Goal: Task Accomplishment & Management: Manage account settings

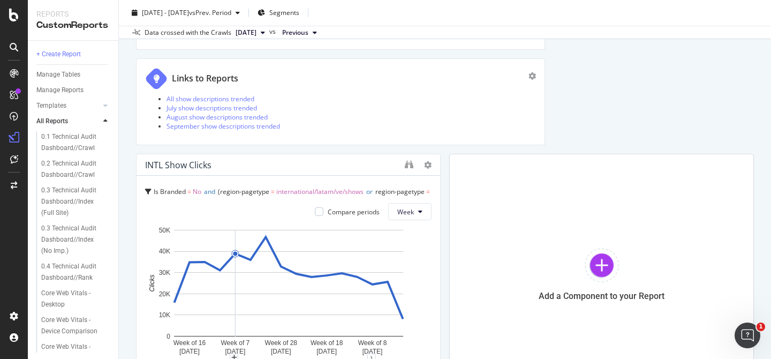
scroll to position [1443, 0]
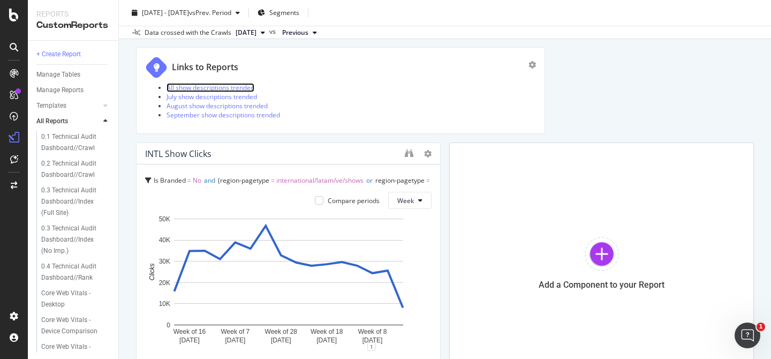
click at [239, 85] on link "All show descriptions trended" at bounding box center [211, 87] width 88 height 9
click at [449, 85] on li "All show descriptions trended" at bounding box center [351, 87] width 369 height 9
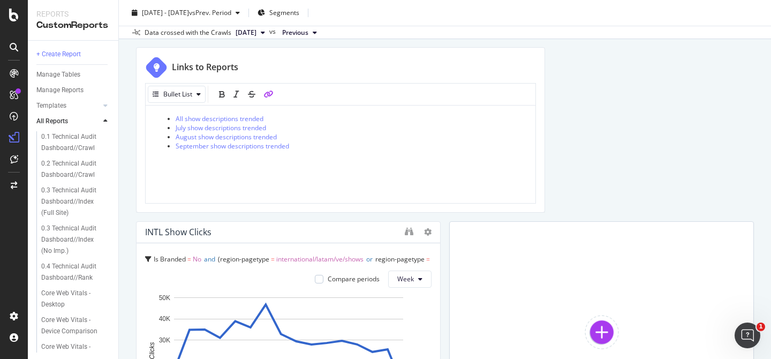
click at [303, 145] on li "September show descriptions trended" at bounding box center [351, 145] width 351 height 9
click at [271, 94] on icon "link" at bounding box center [269, 93] width 10 height 7
click at [271, 95] on icon "link" at bounding box center [269, 93] width 10 height 7
click at [226, 152] on li at bounding box center [351, 154] width 351 height 9
paste div
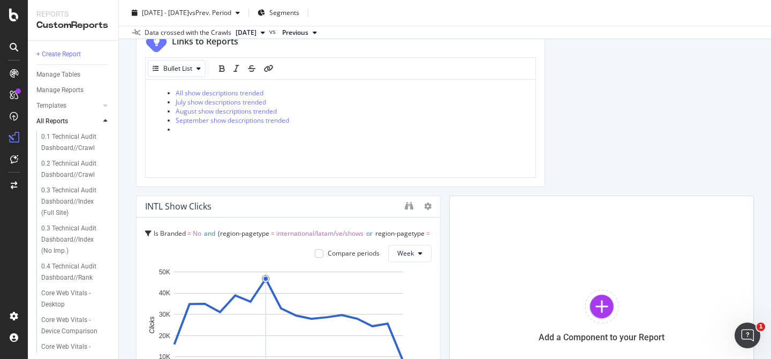
scroll to position [1468, 0]
click at [269, 70] on icon "link" at bounding box center [269, 69] width 10 height 7
click at [201, 131] on li at bounding box center [351, 130] width 351 height 9
click at [266, 71] on icon "link" at bounding box center [269, 69] width 10 height 7
click at [212, 133] on li at bounding box center [351, 130] width 351 height 9
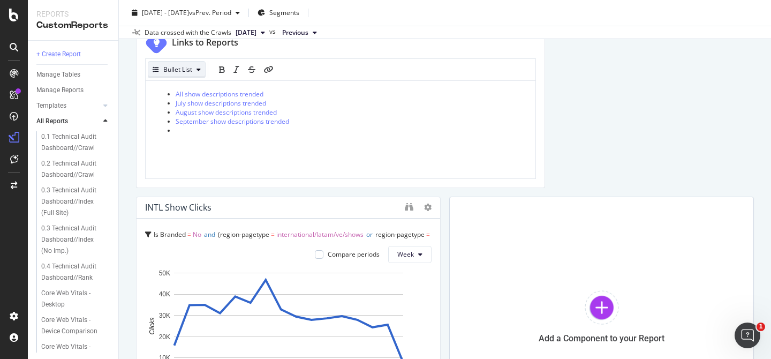
click at [178, 73] on div "Bullet List" at bounding box center [177, 69] width 29 height 6
click at [247, 151] on div "All show descriptions trended July show descriptions trended August show descri…" at bounding box center [340, 129] width 373 height 80
click at [269, 69] on icon "link" at bounding box center [269, 69] width 10 height 7
click at [237, 124] on span "September show descriptions trended" at bounding box center [233, 121] width 114 height 9
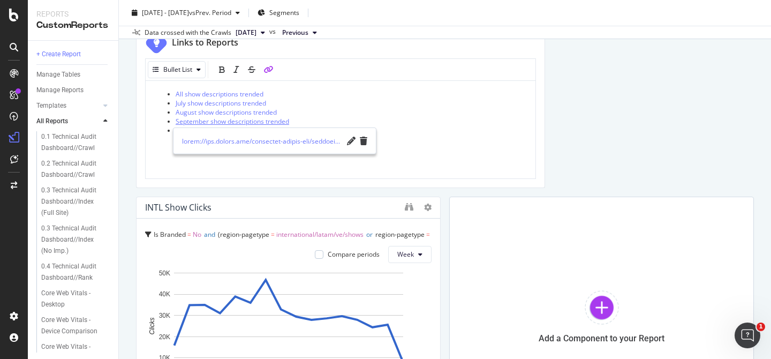
drag, startPoint x: 294, startPoint y: 120, endPoint x: 187, endPoint y: 120, distance: 106.6
click at [187, 120] on li "September show descriptions trended" at bounding box center [351, 121] width 351 height 9
drag, startPoint x: 300, startPoint y: 119, endPoint x: 210, endPoint y: 123, distance: 90.6
click at [210, 123] on li "September show descriptions trended" at bounding box center [351, 124] width 351 height 9
click at [223, 123] on span "September show descriptions trended" at bounding box center [233, 121] width 114 height 9
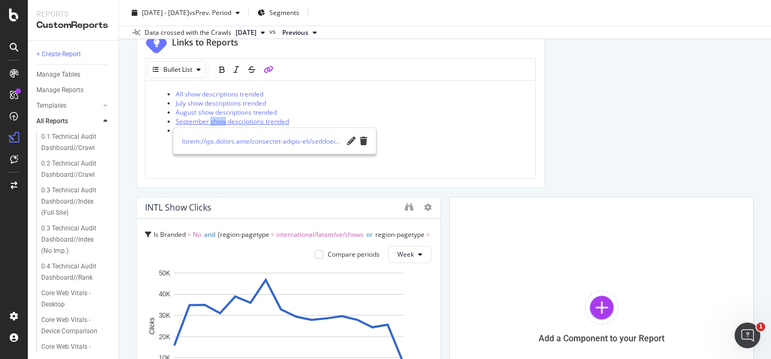
click at [223, 123] on span "September show descriptions trended" at bounding box center [233, 121] width 114 height 9
click at [162, 153] on div "All show descriptions trended July show descriptions trended August show descri…" at bounding box center [340, 129] width 373 height 80
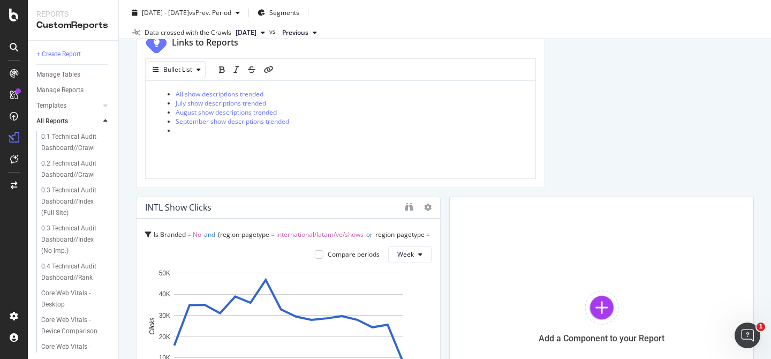
click at [184, 132] on li at bounding box center [351, 130] width 351 height 9
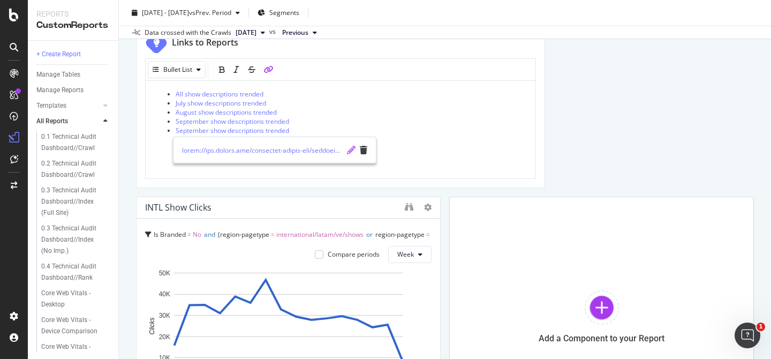
click at [349, 149] on icon "pencil" at bounding box center [351, 150] width 9 height 9
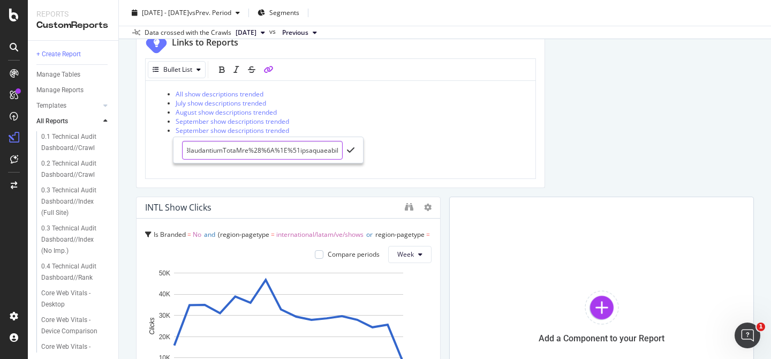
scroll to position [0, 0]
paste input "https://app.botify.com/paramount-global-org/paramount/keywords/explorer?context…"
type input "https://app.botify.com/paramount-global-org/paramount/keywords/explorer?context…"
click at [351, 150] on icon "check" at bounding box center [350, 150] width 7 height 9
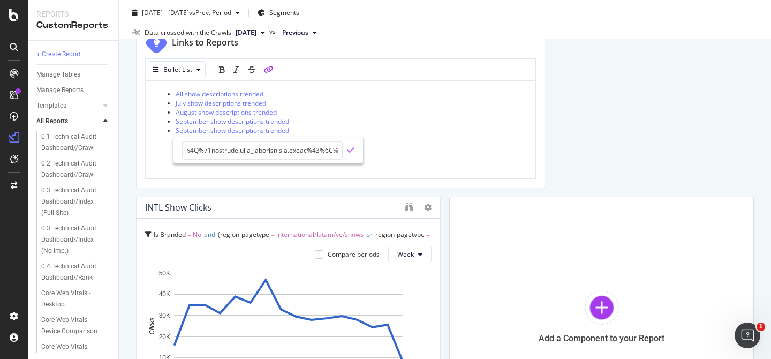
scroll to position [0, 0]
click at [210, 130] on span "September show descriptions trended" at bounding box center [233, 130] width 114 height 9
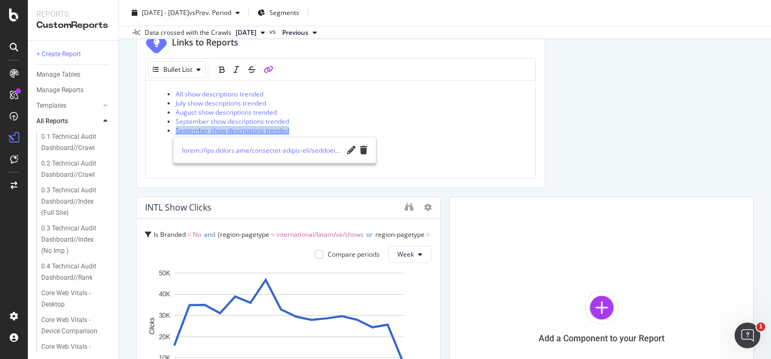
click at [210, 130] on span "September show descriptions trended" at bounding box center [233, 130] width 114 height 9
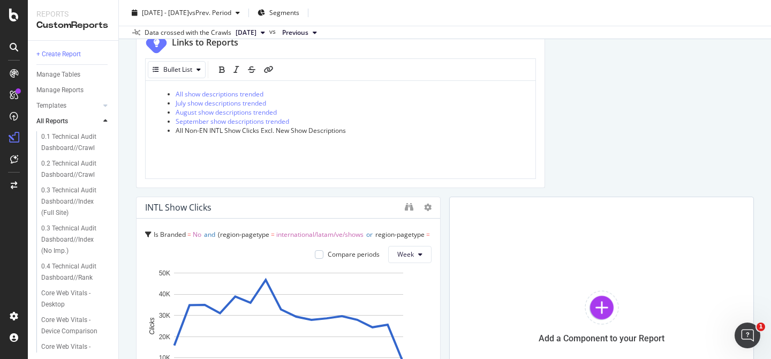
click at [237, 126] on span "All Non-EN INTL Show Clicks Excl. New Show Descriptions" at bounding box center [261, 130] width 170 height 9
click at [237, 132] on span "All Non-EN INTL Show Clicks Excl. New Show Descriptions" at bounding box center [261, 130] width 170 height 9
click at [267, 67] on icon "link" at bounding box center [269, 69] width 10 height 7
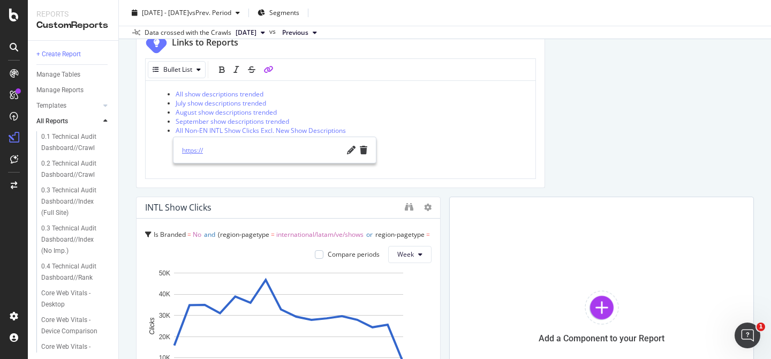
click at [228, 148] on link "https://" at bounding box center [262, 149] width 161 height 11
click at [214, 149] on link "https://" at bounding box center [262, 149] width 161 height 11
click at [349, 153] on icon "pencil" at bounding box center [351, 150] width 9 height 9
type input "https://app.botify.com/paramount-global-org/paramount/keywords/explorer?context…"
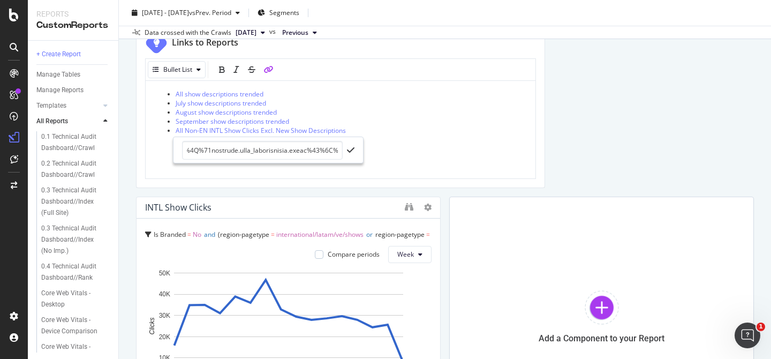
click at [350, 144] on div at bounding box center [268, 150] width 190 height 26
click at [350, 152] on icon "check" at bounding box center [350, 150] width 7 height 9
click at [388, 133] on li "All Non-EN INTL Show Clicks Excl. New Show Descriptions" at bounding box center [351, 130] width 351 height 9
click at [350, 112] on li "August show descriptions trended" at bounding box center [351, 112] width 351 height 9
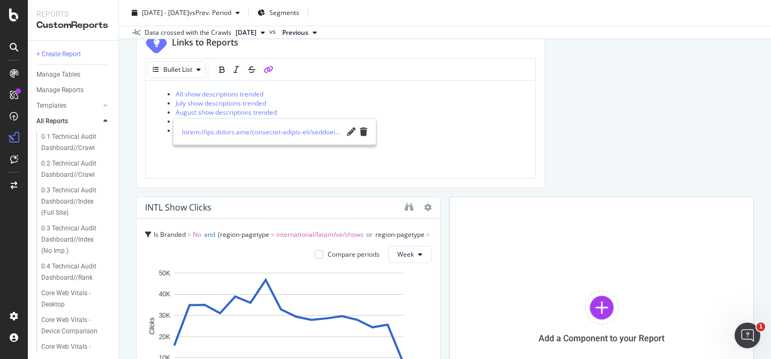
click at [321, 164] on div "All show descriptions trended July show descriptions trended August show descri…" at bounding box center [340, 129] width 373 height 80
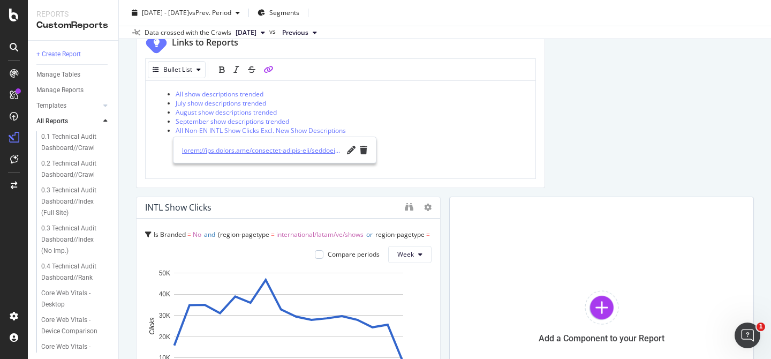
click at [303, 149] on link at bounding box center [262, 149] width 161 height 11
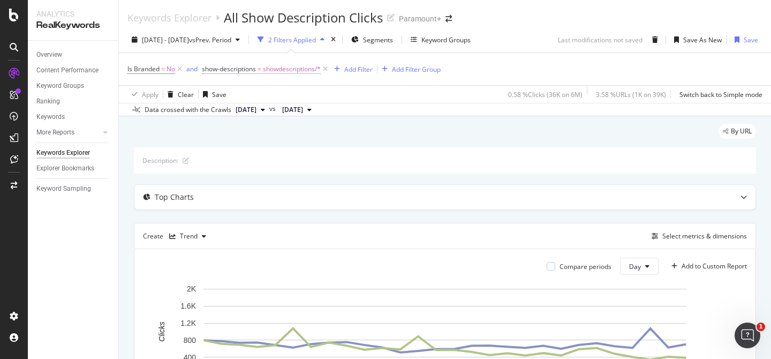
click at [298, 69] on span "showdescriptions/*" at bounding box center [292, 69] width 58 height 15
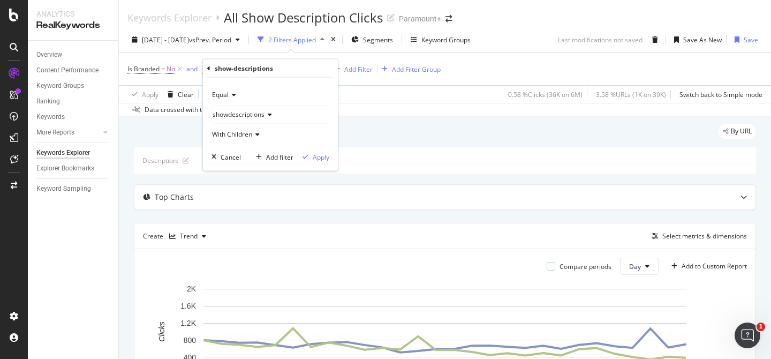
click at [226, 92] on span "Equal" at bounding box center [220, 94] width 17 height 9
click at [229, 130] on span "Not Equal" at bounding box center [231, 130] width 29 height 9
click at [315, 157] on div "Apply" at bounding box center [321, 156] width 17 height 9
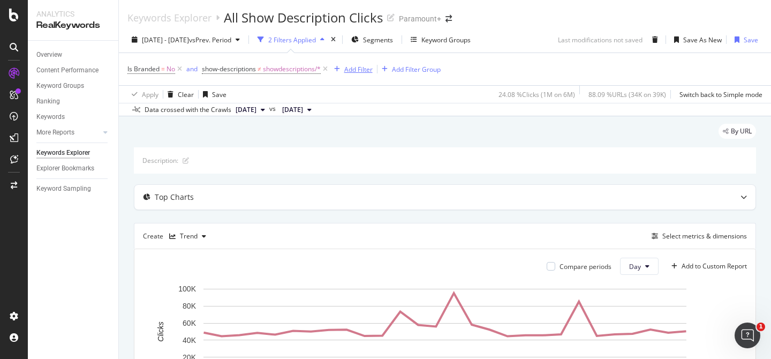
click at [359, 70] on div "Add Filter" at bounding box center [358, 69] width 28 height 9
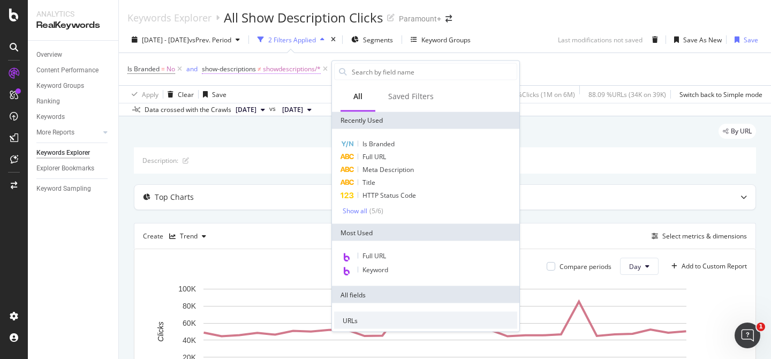
click at [291, 71] on span "showdescriptions/*" at bounding box center [292, 69] width 58 height 15
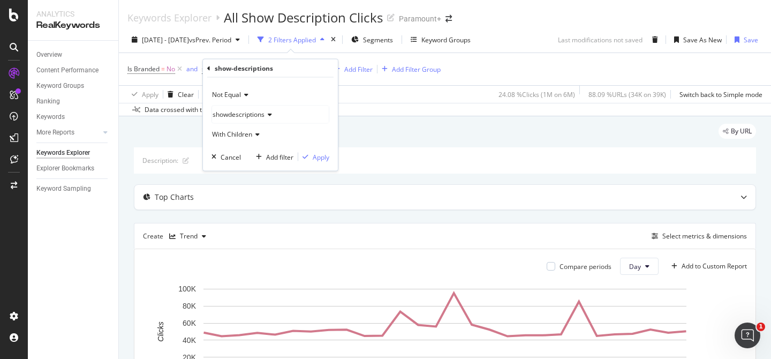
click at [210, 67] on icon at bounding box center [208, 68] width 3 height 6
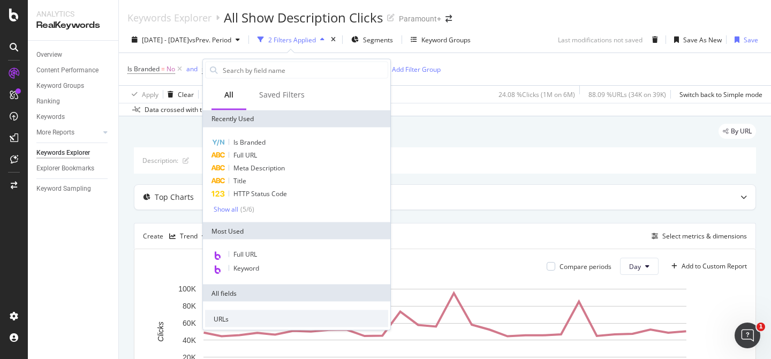
click at [449, 90] on div "Apply Clear Save 24.08 % Clicks ( 1M on 6M ) 88.09 % URLs ( 34K on 39K ) Switch…" at bounding box center [445, 94] width 652 height 18
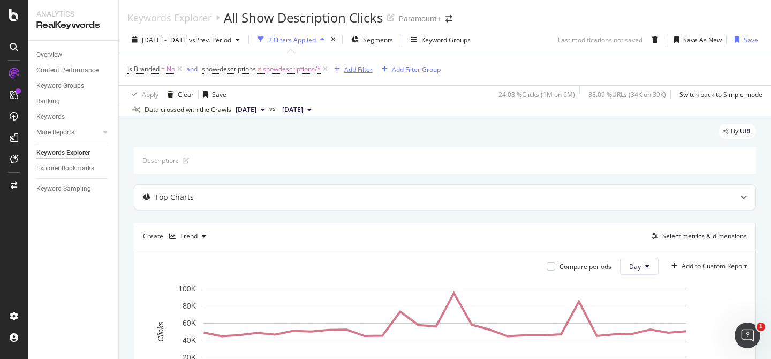
click at [365, 66] on div "Add Filter" at bounding box center [358, 69] width 28 height 9
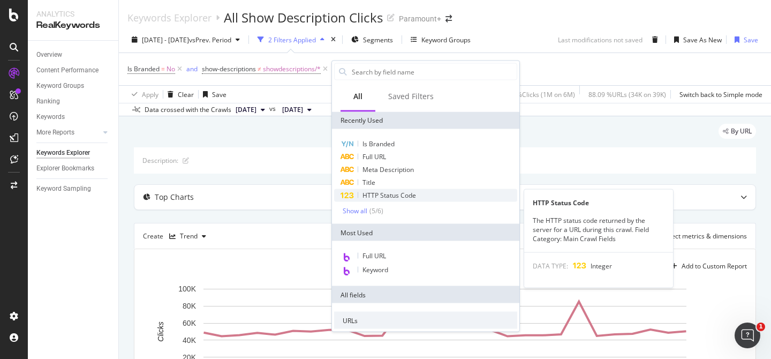
type input "e"
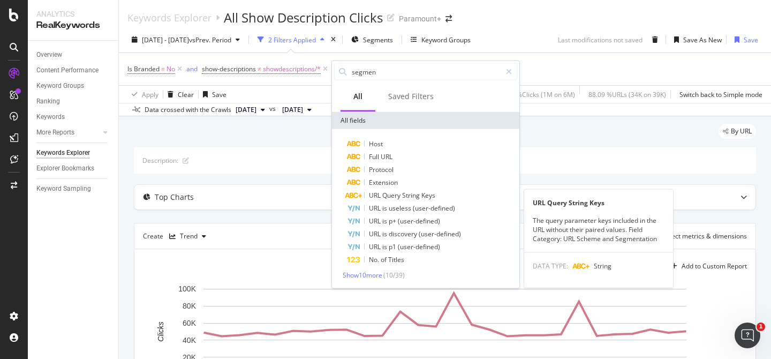
type input "segment"
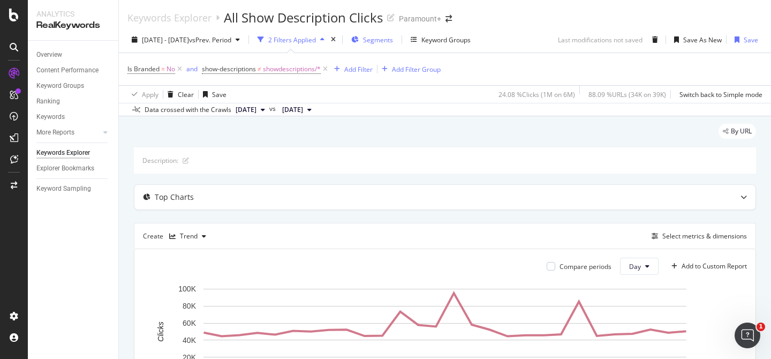
click at [393, 42] on span "Segments" at bounding box center [378, 39] width 30 height 9
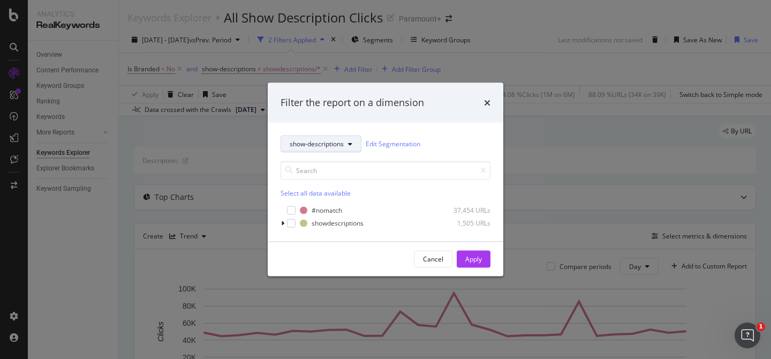
click at [327, 148] on button "show-descriptions" at bounding box center [321, 143] width 81 height 17
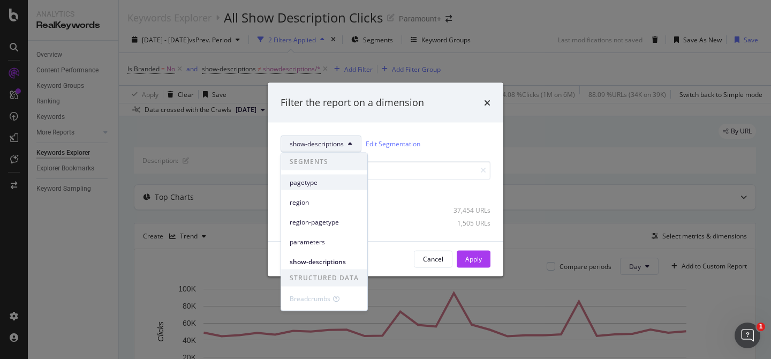
click at [323, 181] on span "pagetype" at bounding box center [324, 182] width 69 height 10
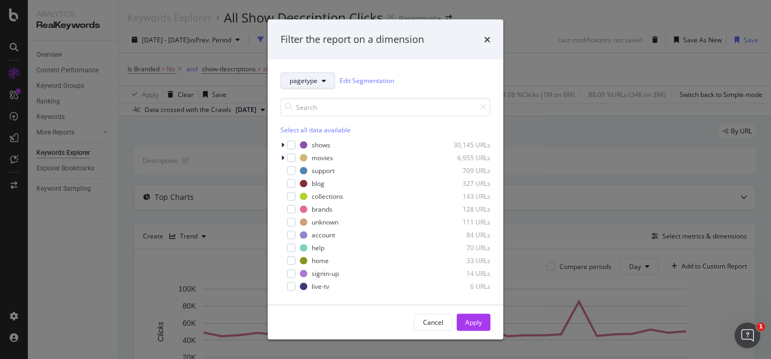
click at [306, 82] on span "pagetype" at bounding box center [304, 80] width 28 height 9
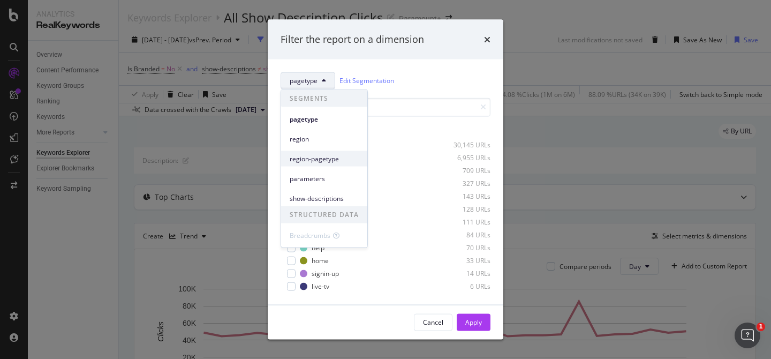
click at [313, 151] on div "region-pagetype" at bounding box center [324, 159] width 86 height 16
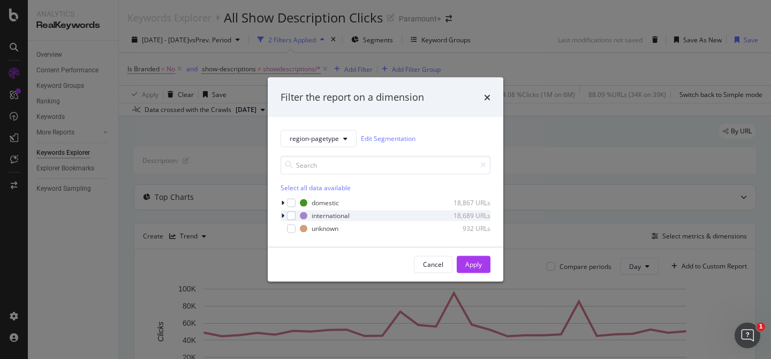
click at [283, 214] on icon "modal" at bounding box center [282, 215] width 3 height 6
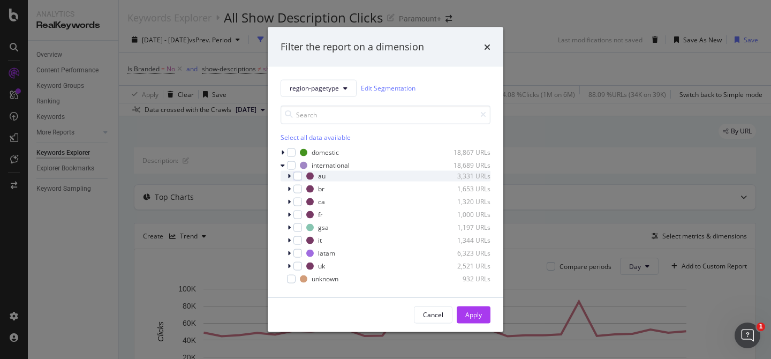
click at [288, 177] on icon "modal" at bounding box center [289, 175] width 3 height 6
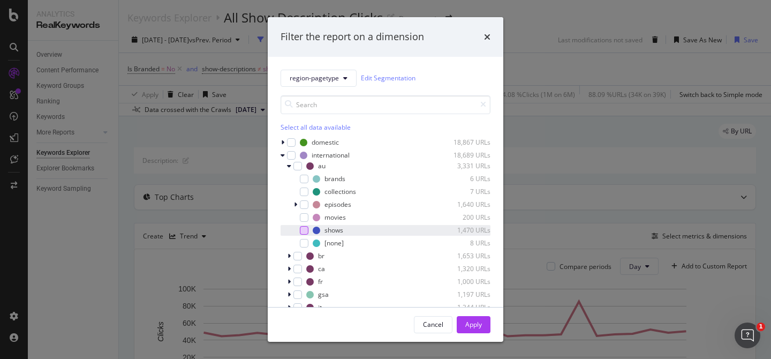
click at [303, 229] on div "modal" at bounding box center [304, 230] width 9 height 9
click at [305, 231] on icon "modal" at bounding box center [304, 230] width 5 height 5
click at [289, 256] on icon "modal" at bounding box center [289, 256] width 3 height 6
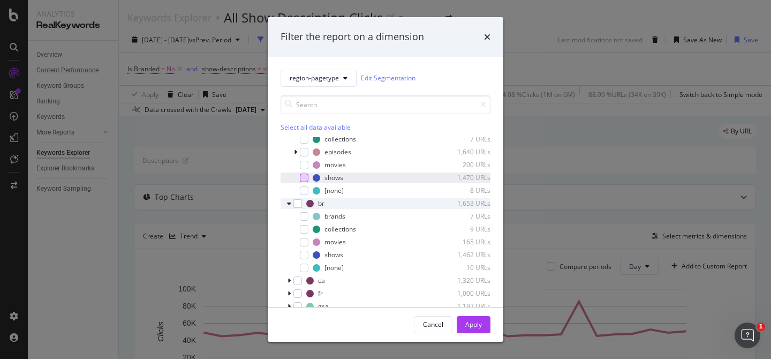
scroll to position [54, 0]
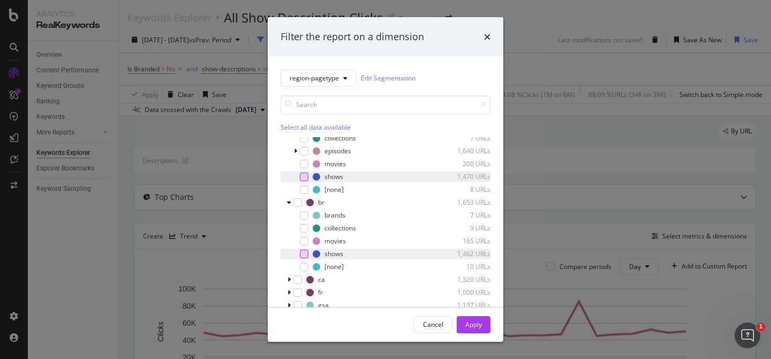
click at [304, 254] on div "modal" at bounding box center [304, 254] width 9 height 9
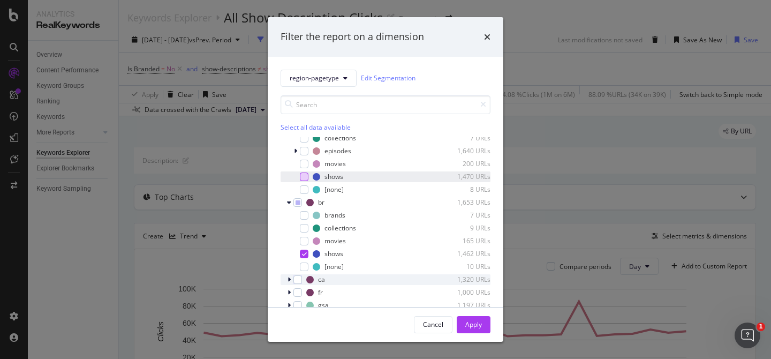
click at [289, 278] on icon "modal" at bounding box center [289, 279] width 3 height 6
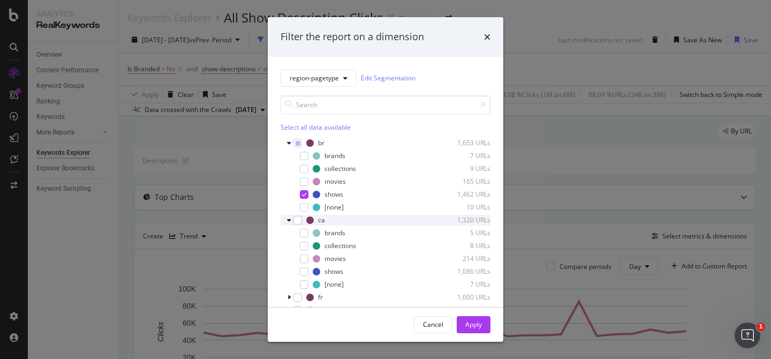
scroll to position [116, 0]
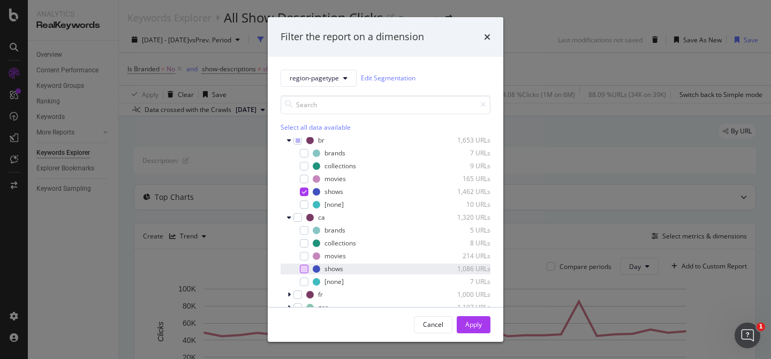
click at [301, 269] on div "modal" at bounding box center [304, 269] width 9 height 9
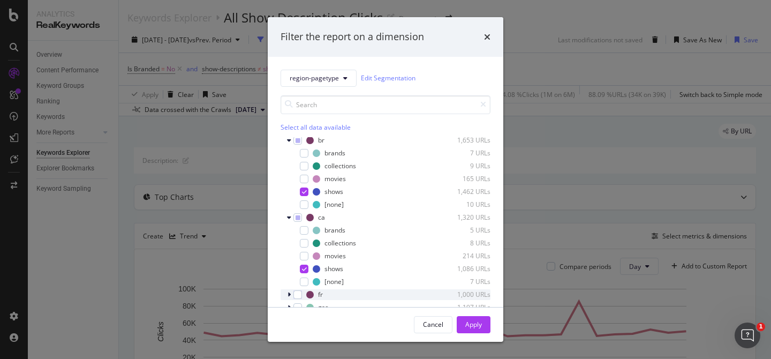
click at [288, 295] on icon "modal" at bounding box center [289, 294] width 3 height 6
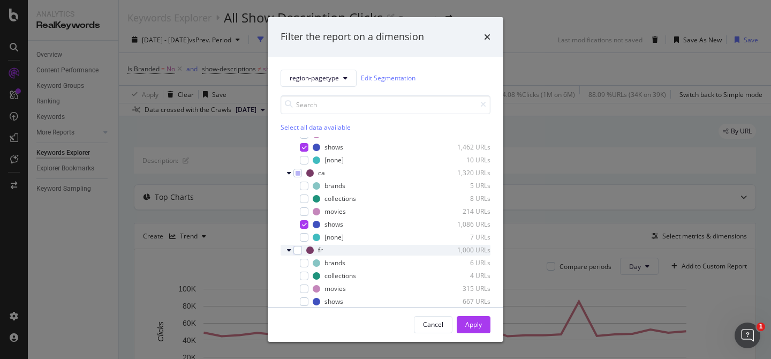
scroll to position [175, 0]
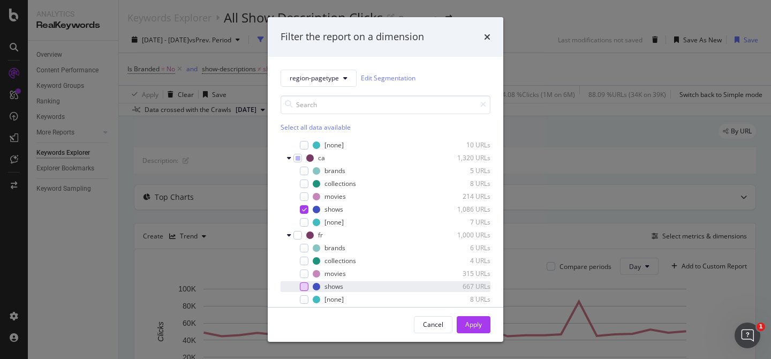
click at [304, 288] on div "modal" at bounding box center [304, 286] width 9 height 9
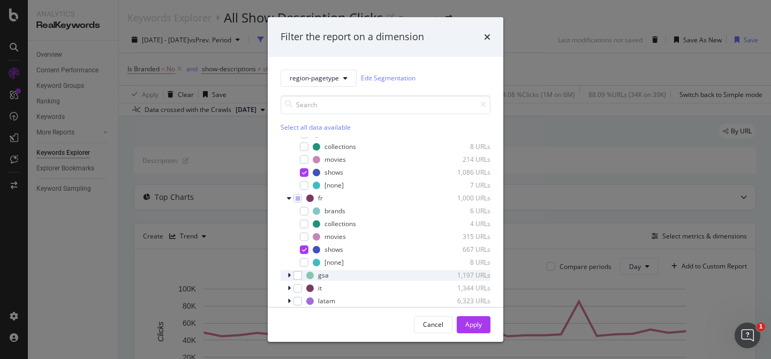
click at [288, 276] on icon "modal" at bounding box center [289, 275] width 3 height 6
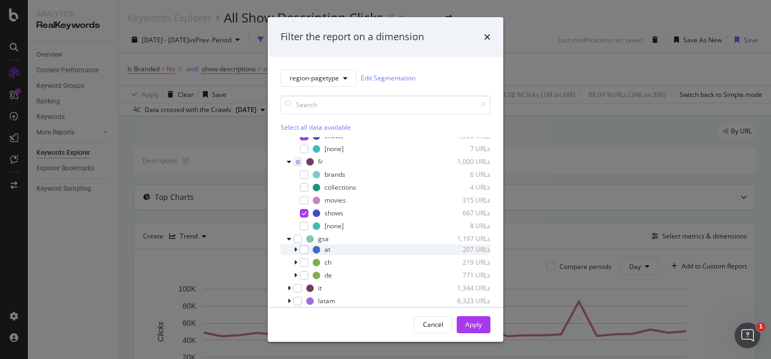
click at [298, 251] on div "modal" at bounding box center [296, 249] width 6 height 11
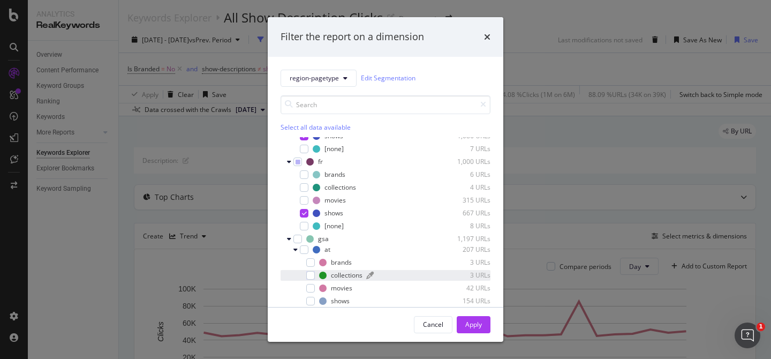
scroll to position [282, 0]
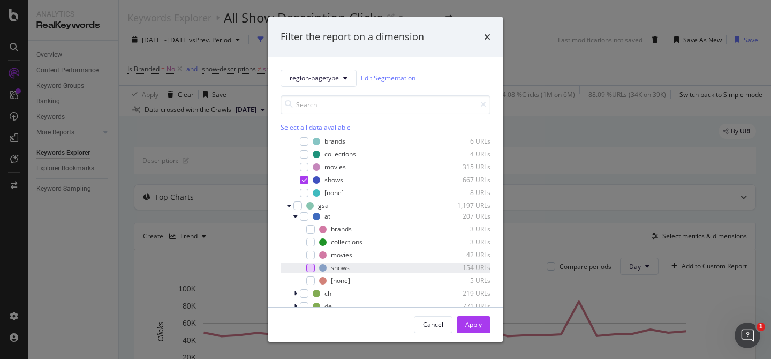
click at [312, 269] on div "modal" at bounding box center [310, 267] width 9 height 9
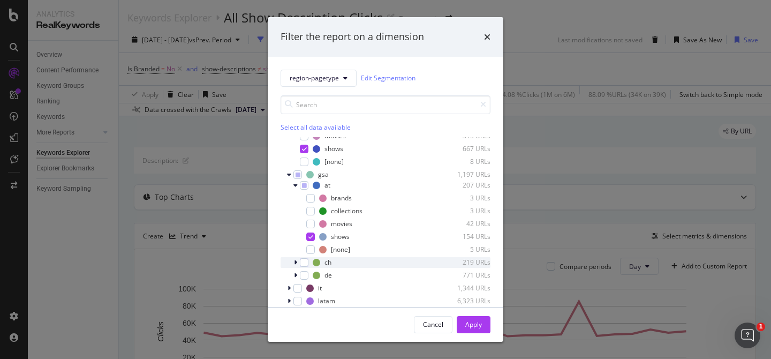
click at [295, 261] on icon "modal" at bounding box center [295, 262] width 3 height 6
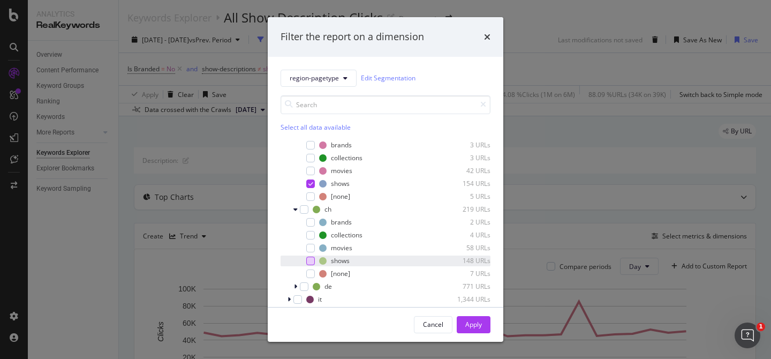
click at [314, 262] on div "modal" at bounding box center [310, 260] width 9 height 9
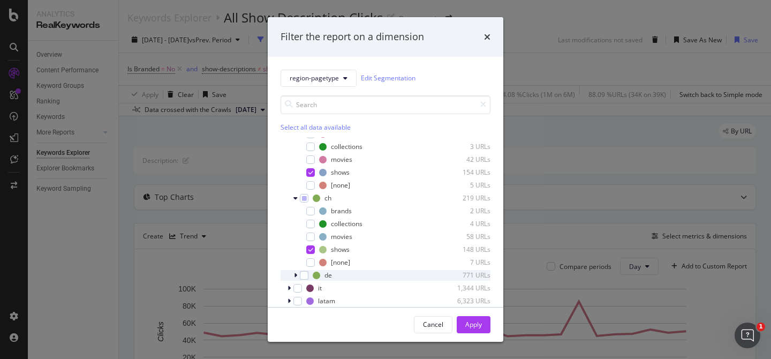
click at [296, 274] on icon "modal" at bounding box center [295, 275] width 3 height 6
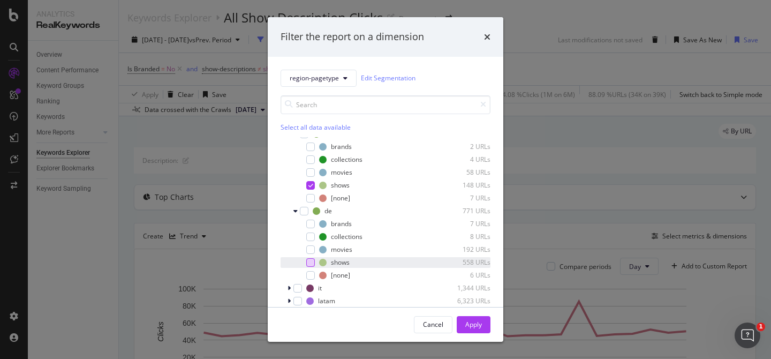
click at [309, 263] on div "modal" at bounding box center [310, 262] width 9 height 9
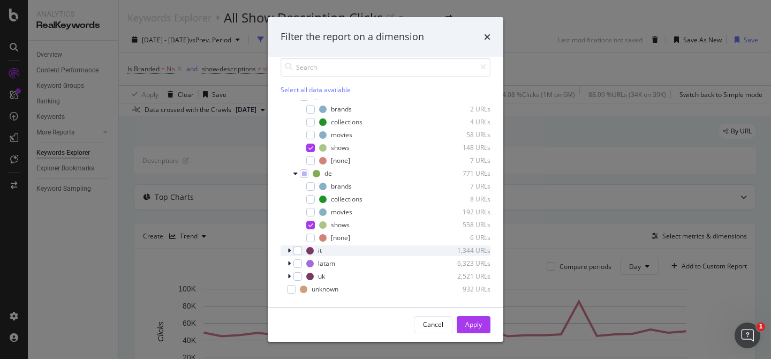
click at [288, 251] on icon "modal" at bounding box center [289, 250] width 3 height 6
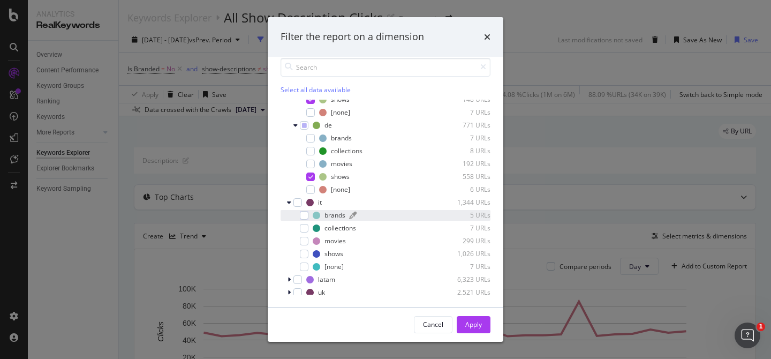
scroll to position [494, 0]
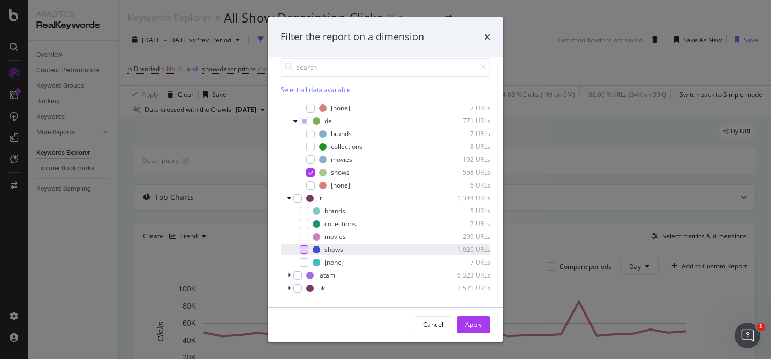
click at [306, 251] on div "modal" at bounding box center [304, 249] width 9 height 9
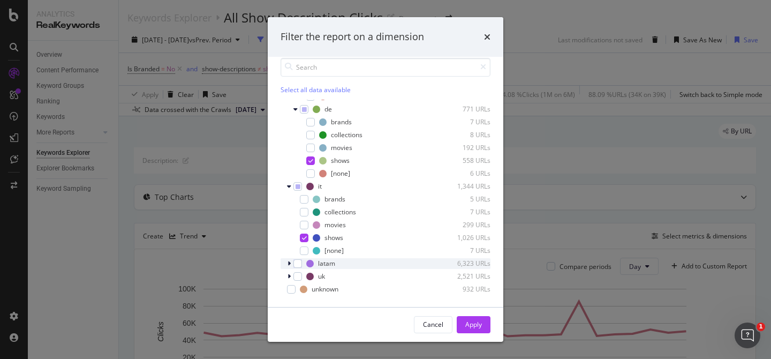
click at [289, 261] on icon "modal" at bounding box center [289, 263] width 3 height 6
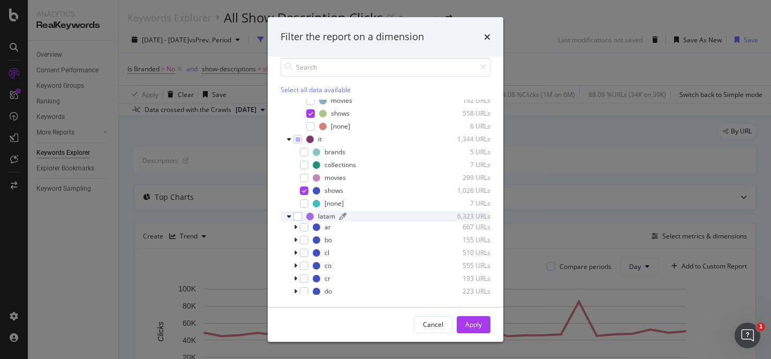
scroll to position [567, 0]
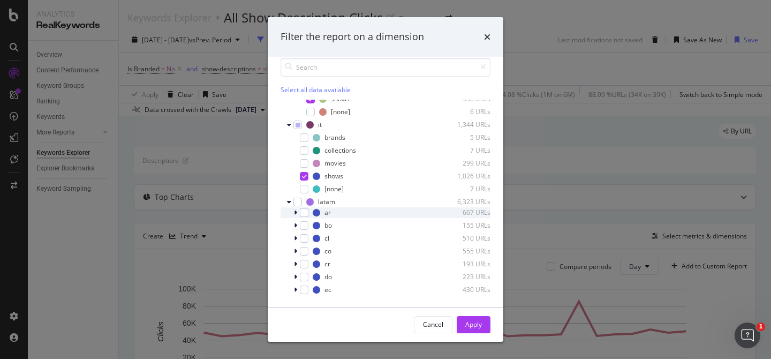
click at [296, 213] on icon "modal" at bounding box center [295, 212] width 3 height 6
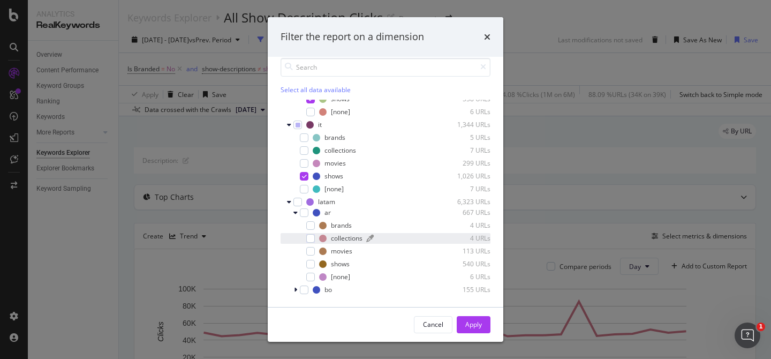
scroll to position [579, 0]
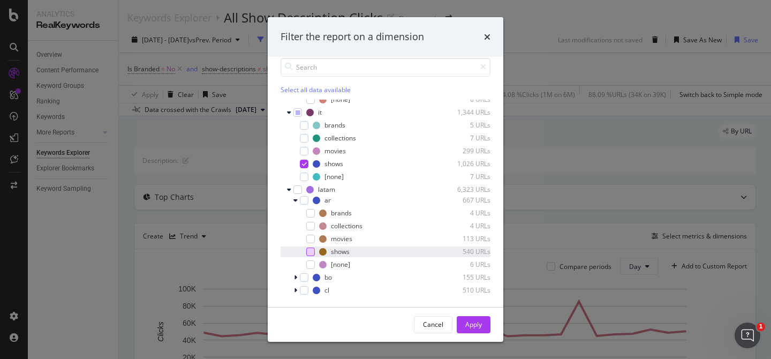
click at [313, 251] on div "modal" at bounding box center [310, 251] width 9 height 9
click at [295, 275] on icon "modal" at bounding box center [295, 277] width 3 height 6
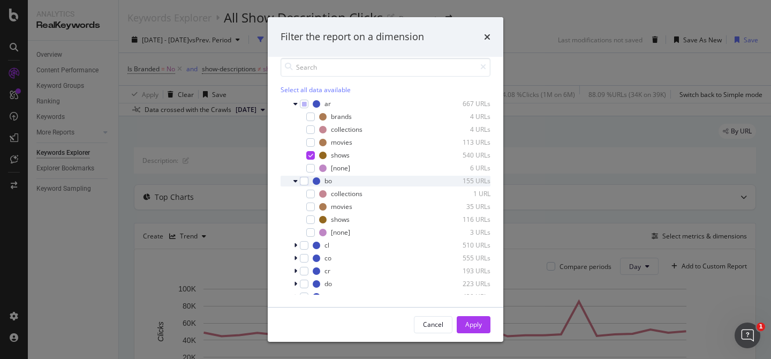
scroll to position [676, 0]
click at [309, 222] on div "modal" at bounding box center [310, 219] width 9 height 9
click at [295, 246] on icon "modal" at bounding box center [295, 244] width 3 height 6
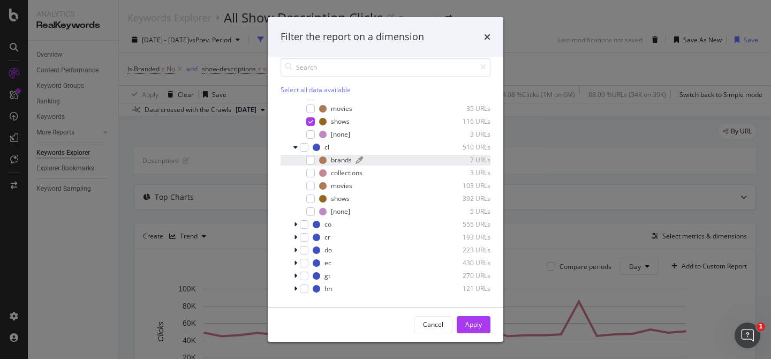
scroll to position [776, 0]
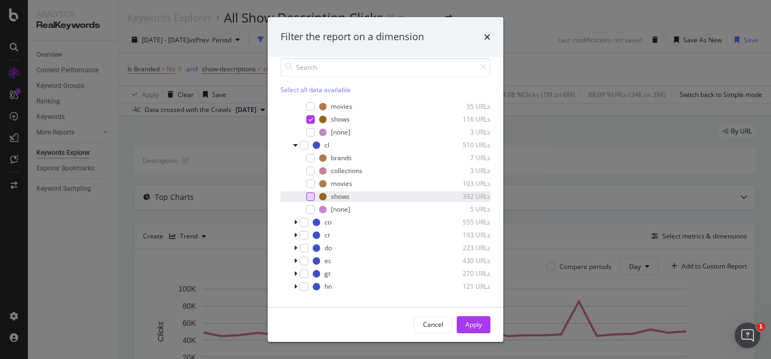
click at [312, 192] on div "modal" at bounding box center [310, 196] width 9 height 9
click at [296, 223] on icon "modal" at bounding box center [295, 222] width 3 height 6
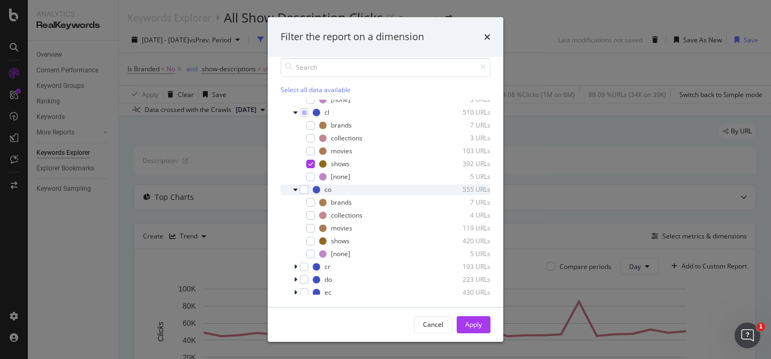
scroll to position [825, 0]
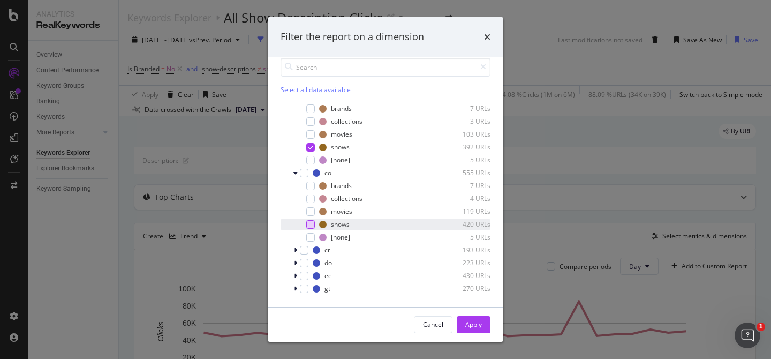
click at [311, 222] on div "modal" at bounding box center [310, 224] width 9 height 9
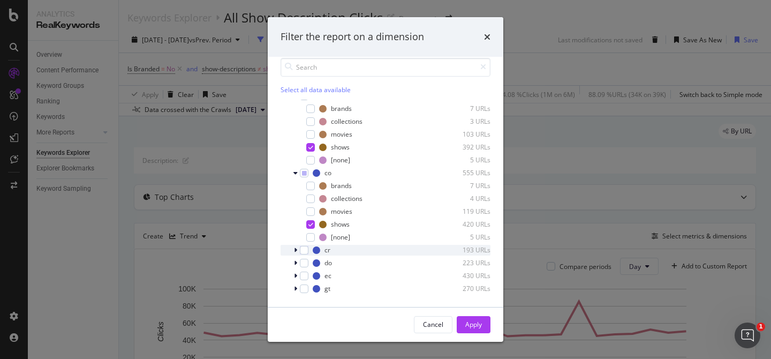
click at [297, 247] on icon "modal" at bounding box center [295, 250] width 3 height 6
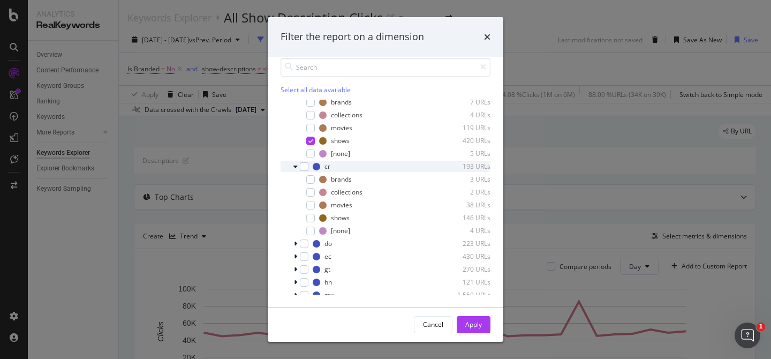
scroll to position [909, 0]
click at [311, 218] on div "modal" at bounding box center [310, 217] width 9 height 9
click at [293, 244] on div "do 223 URLs" at bounding box center [386, 243] width 210 height 11
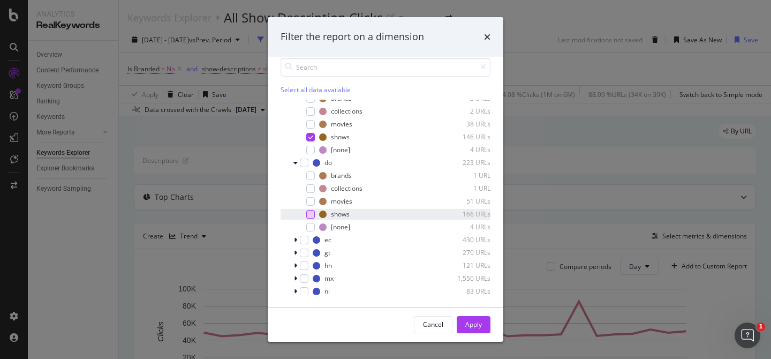
click at [312, 211] on div "modal" at bounding box center [310, 214] width 9 height 9
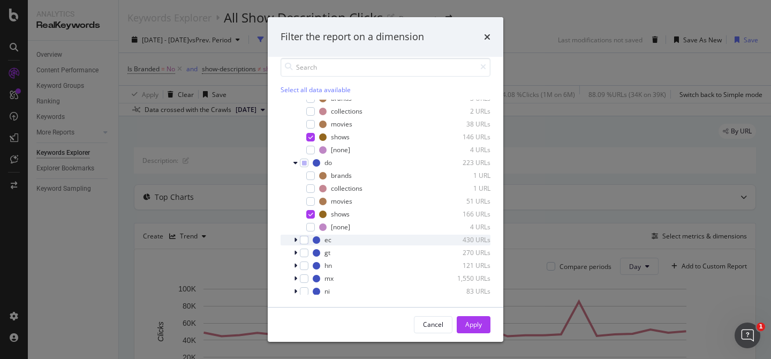
click at [297, 239] on icon "modal" at bounding box center [295, 240] width 3 height 6
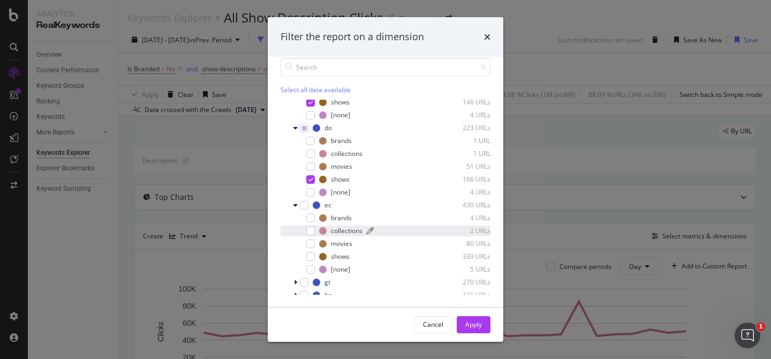
scroll to position [1028, 0]
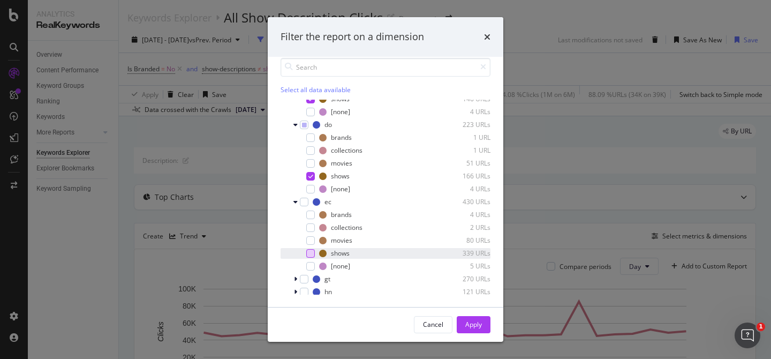
click at [313, 254] on div "modal" at bounding box center [310, 253] width 9 height 9
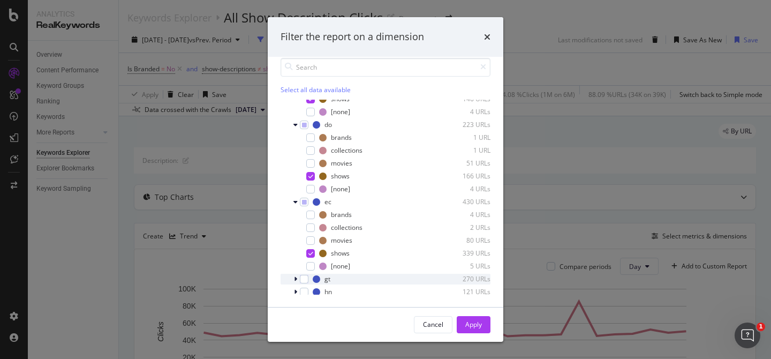
click at [295, 279] on icon "modal" at bounding box center [295, 279] width 3 height 6
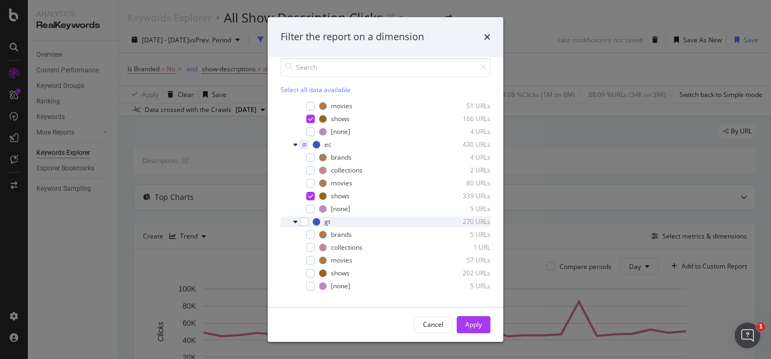
scroll to position [1094, 0]
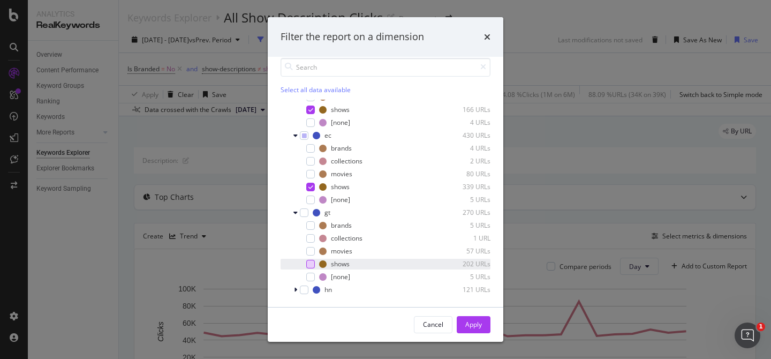
click at [307, 266] on div "modal" at bounding box center [310, 264] width 9 height 9
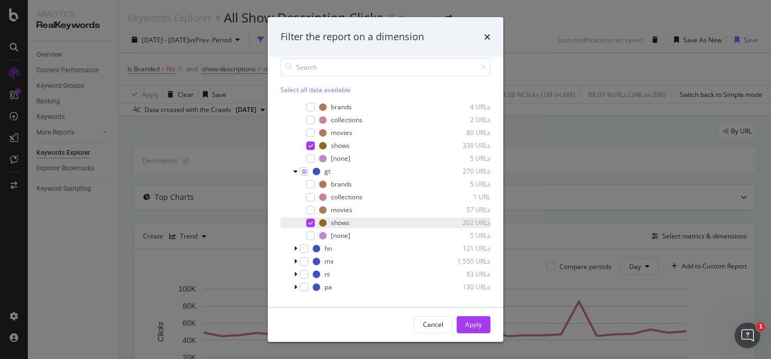
scroll to position [1148, 0]
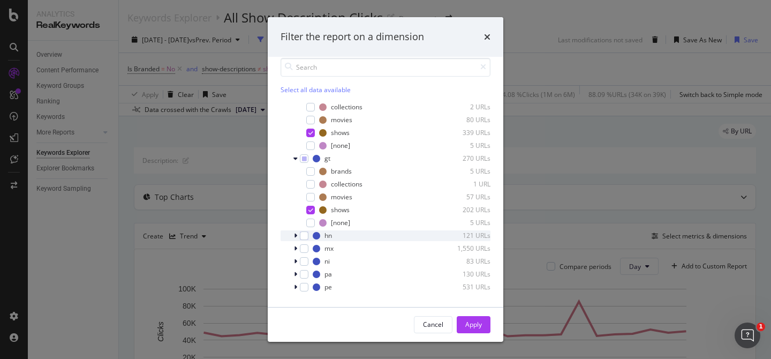
click at [298, 237] on div "modal" at bounding box center [296, 235] width 6 height 11
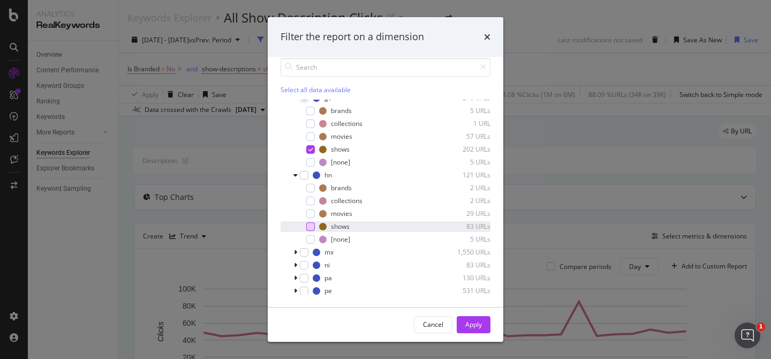
click at [313, 227] on div "modal" at bounding box center [310, 226] width 9 height 9
click at [294, 252] on icon "modal" at bounding box center [295, 252] width 3 height 6
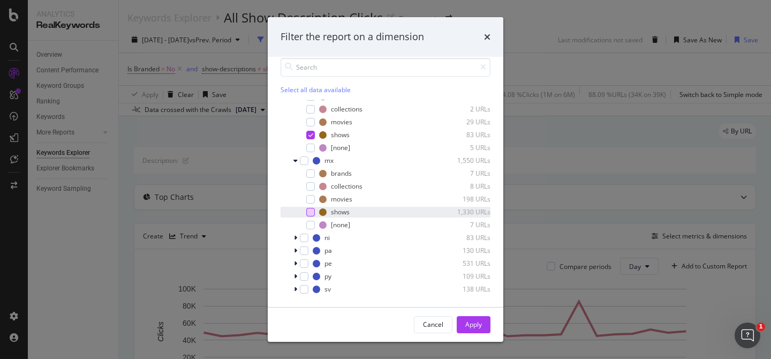
click at [314, 212] on div "modal" at bounding box center [310, 212] width 9 height 9
click at [296, 233] on div "modal" at bounding box center [296, 237] width 6 height 11
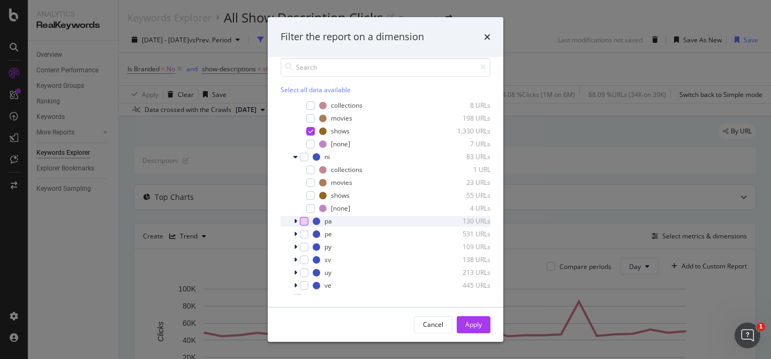
scroll to position [1381, 0]
click at [313, 199] on div "shows 55 URLs" at bounding box center [386, 195] width 210 height 11
click at [297, 220] on icon "modal" at bounding box center [295, 220] width 3 height 6
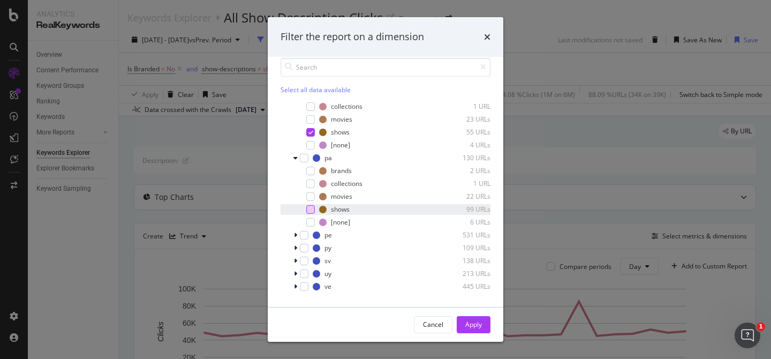
click at [306, 209] on div "modal" at bounding box center [310, 209] width 9 height 9
click at [297, 232] on div "modal" at bounding box center [296, 235] width 6 height 11
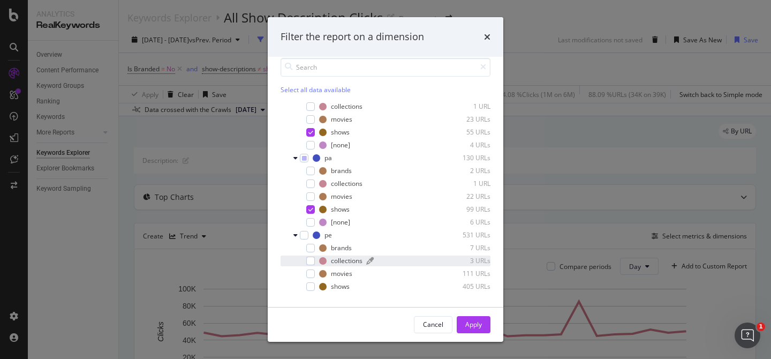
scroll to position [1486, 0]
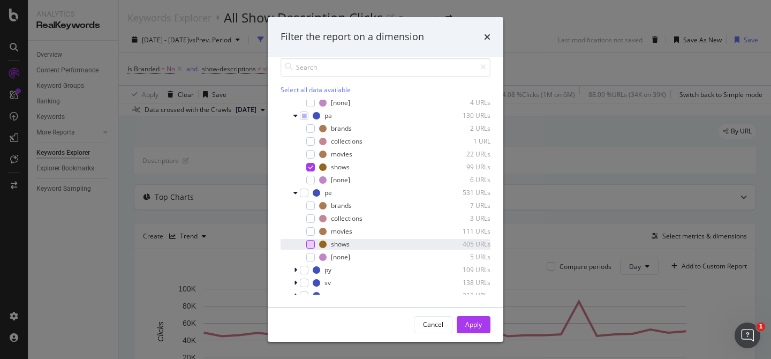
click at [313, 246] on div "modal" at bounding box center [310, 244] width 9 height 9
click at [296, 266] on div "modal" at bounding box center [296, 270] width 6 height 11
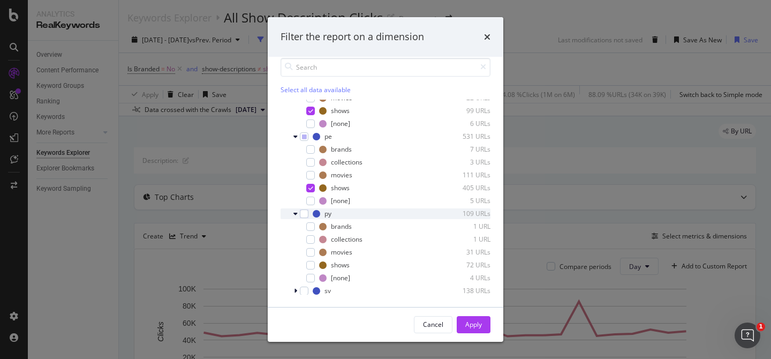
scroll to position [1545, 0]
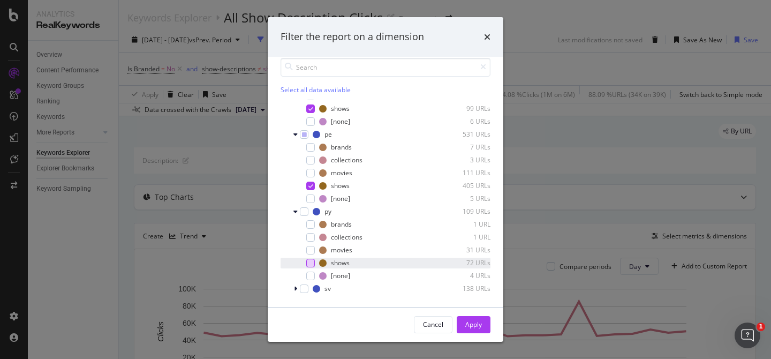
click at [309, 263] on div "modal" at bounding box center [310, 263] width 9 height 9
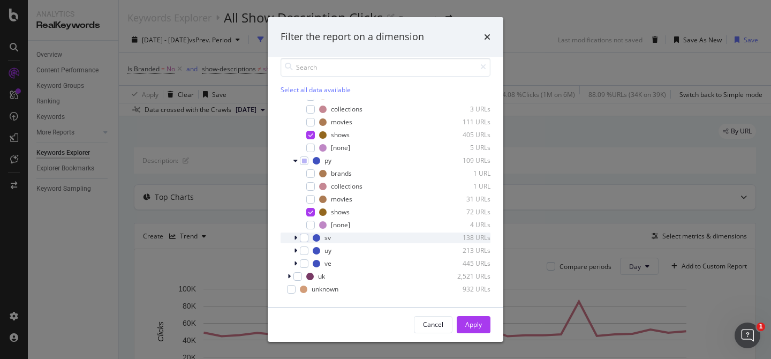
click at [298, 238] on div "modal" at bounding box center [296, 237] width 6 height 11
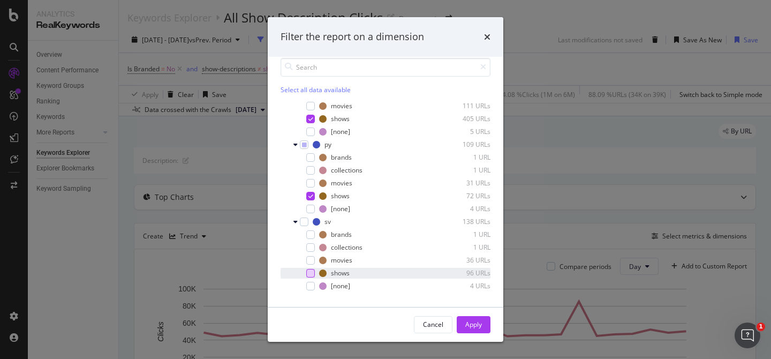
click at [313, 274] on div "modal" at bounding box center [310, 273] width 9 height 9
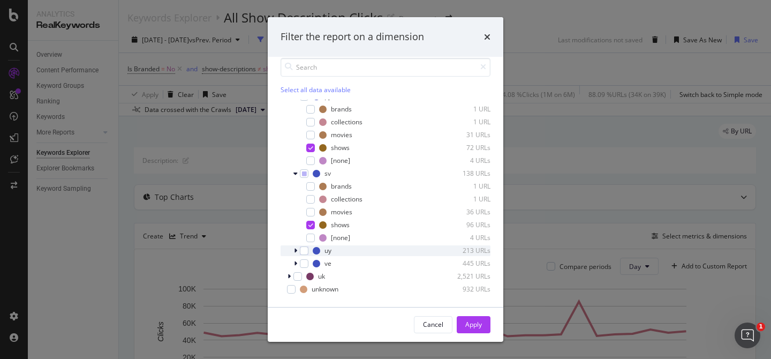
click at [297, 253] on div "modal" at bounding box center [296, 250] width 6 height 11
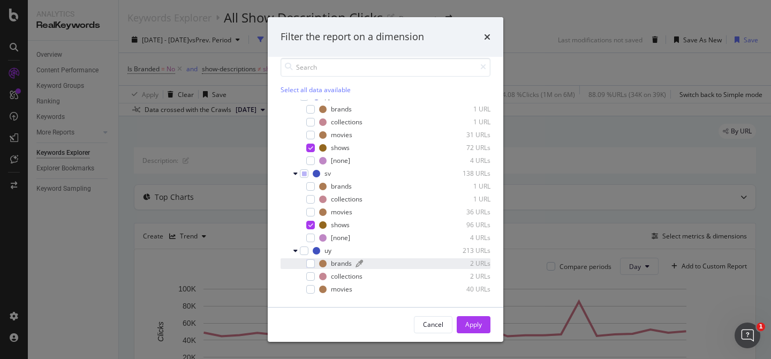
scroll to position [1724, 0]
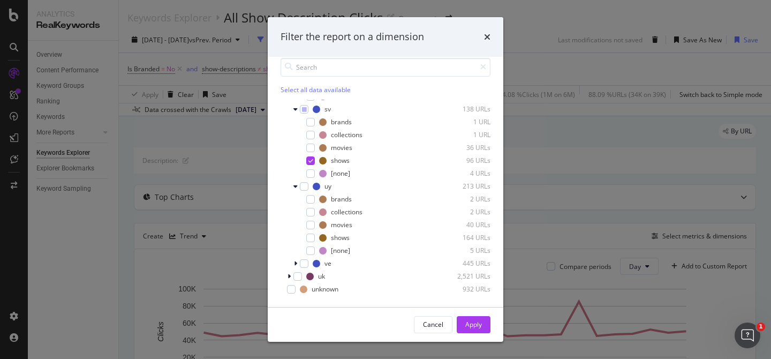
click at [312, 243] on div "brands 2 URLs collections 2 URLs movies 40 URLs shows 164 URLs [none] 5 URLs" at bounding box center [386, 225] width 210 height 62
click at [309, 238] on div "modal" at bounding box center [310, 237] width 9 height 9
click at [297, 264] on icon "modal" at bounding box center [295, 263] width 3 height 6
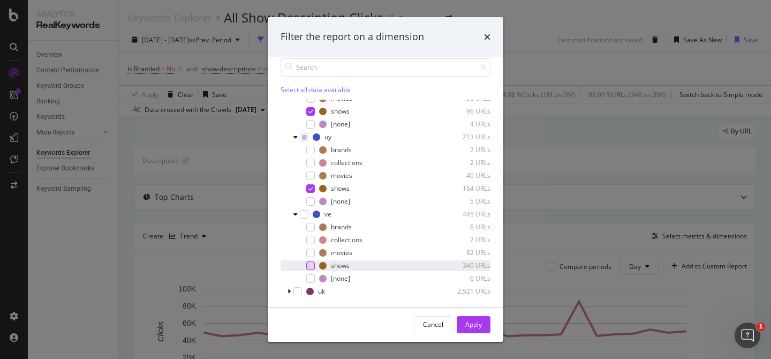
click at [309, 264] on div "modal" at bounding box center [310, 265] width 9 height 9
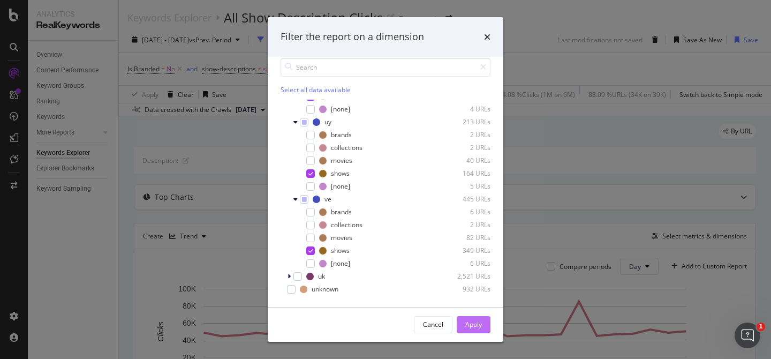
click at [477, 325] on div "Apply" at bounding box center [473, 324] width 17 height 9
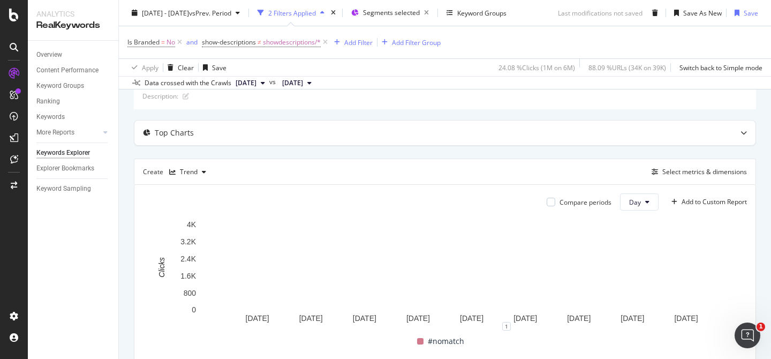
scroll to position [82, 0]
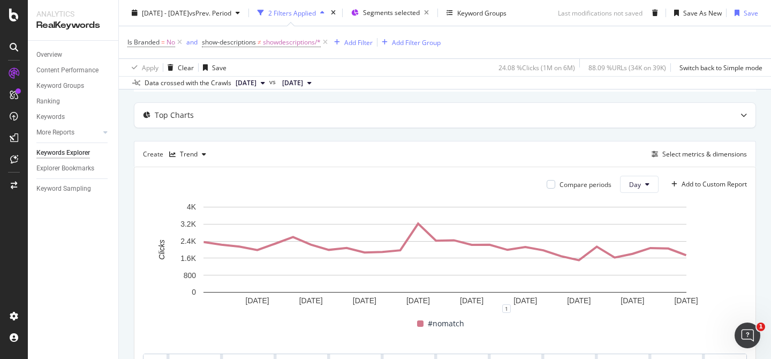
click at [300, 157] on div "Create Trend Select metrics & dimensions" at bounding box center [445, 154] width 622 height 26
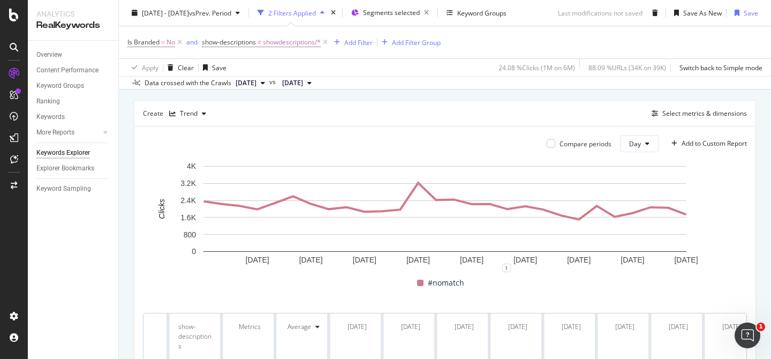
scroll to position [123, 0]
click at [316, 12] on div "2 Filters Applied" at bounding box center [292, 12] width 48 height 9
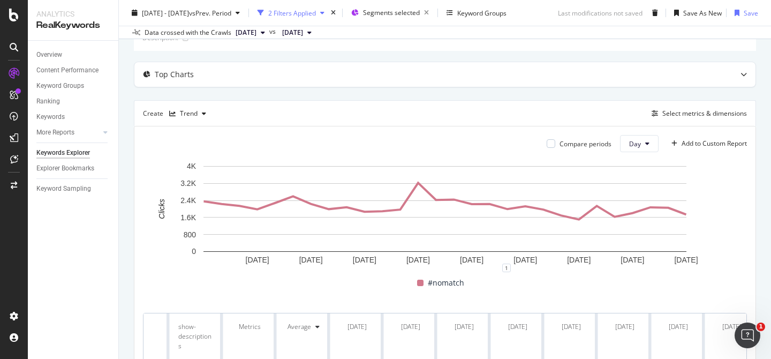
click at [316, 12] on div "2 Filters Applied" at bounding box center [292, 12] width 48 height 9
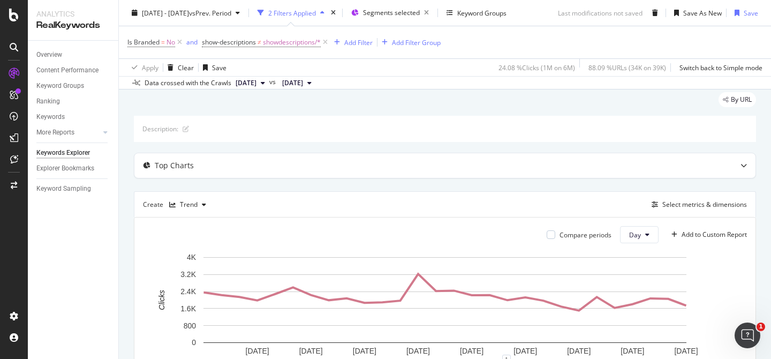
scroll to position [0, 0]
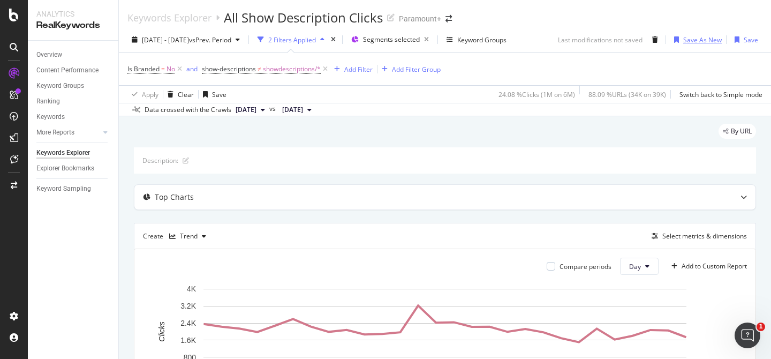
click at [708, 39] on div "Save As New" at bounding box center [702, 39] width 39 height 9
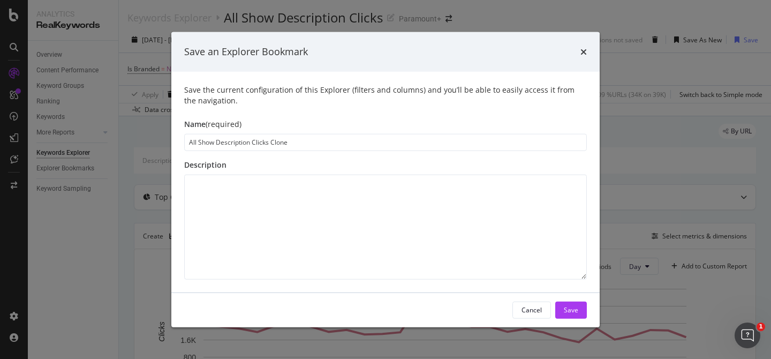
drag, startPoint x: 217, startPoint y: 142, endPoint x: 251, endPoint y: 141, distance: 34.3
click at [251, 141] on input "All Show Description Clicks Clone" at bounding box center [385, 141] width 403 height 17
click at [251, 142] on input "All Show Clicks Clone" at bounding box center [385, 141] width 403 height 17
click at [251, 141] on input "All Show Clicks Excl. Show Descriptions" at bounding box center [385, 141] width 403 height 17
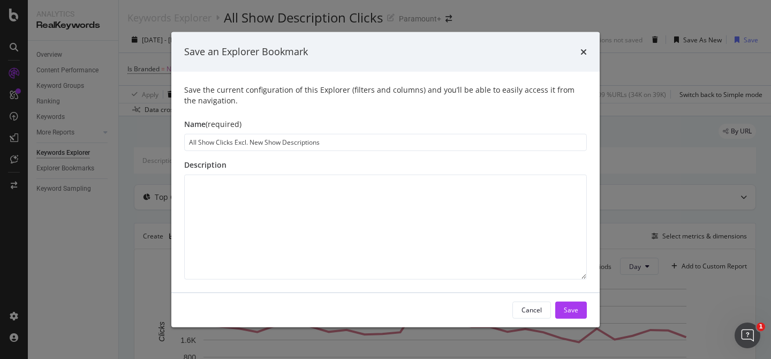
click at [199, 141] on input "All Show Clicks Excl. New Show Descriptions" at bounding box center [385, 141] width 403 height 17
click at [199, 141] on input "All INTL Show Clicks Excl. New Show Descriptions" at bounding box center [385, 141] width 403 height 17
type input "All Non-EN INTL Show Clicks Excl. New Show Descriptions"
click at [572, 313] on div "Save" at bounding box center [571, 309] width 14 height 9
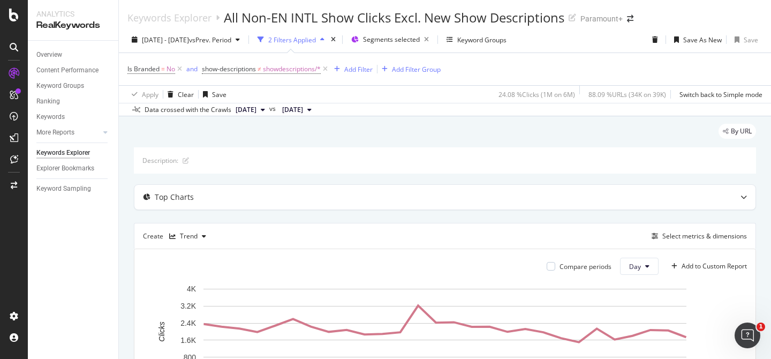
click at [665, 65] on div "Is Branded = No and show-descriptions ≠ showdescriptions/* Add Filter Add Filte…" at bounding box center [444, 69] width 635 height 32
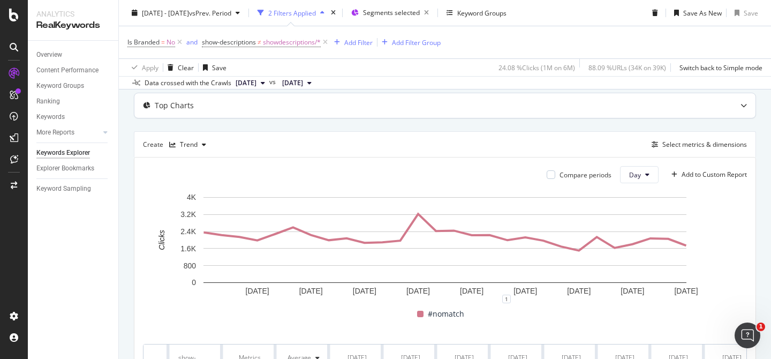
scroll to position [91, 0]
click at [242, 83] on span "[DATE]" at bounding box center [246, 83] width 21 height 10
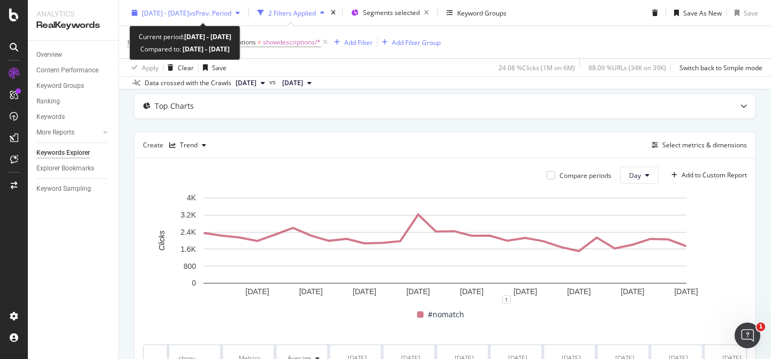
click at [189, 12] on span "2025 Aug. 24th - Sep. 20th" at bounding box center [165, 12] width 47 height 9
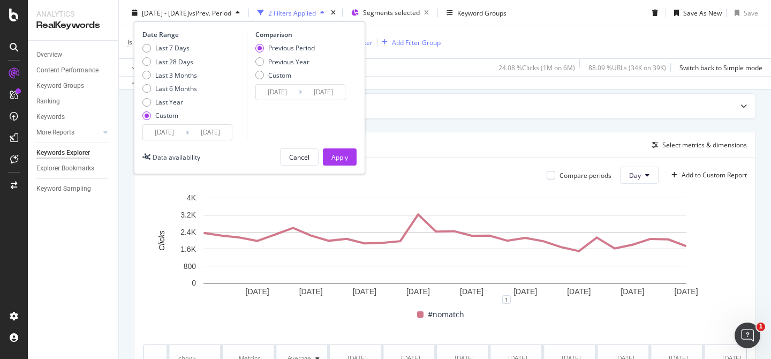
click at [193, 134] on input "2025/09/20" at bounding box center [210, 132] width 43 height 15
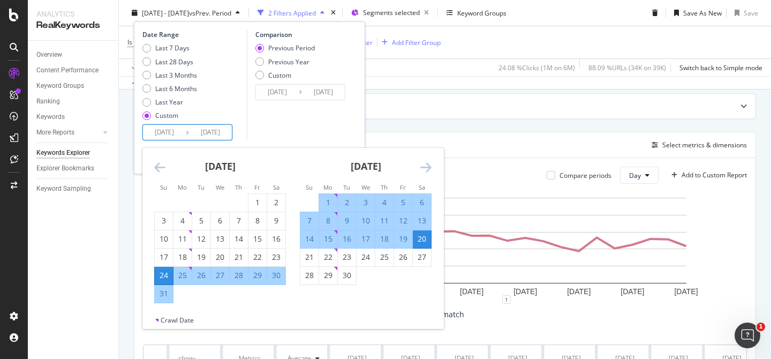
click at [159, 164] on icon "Move backward to switch to the previous month." at bounding box center [159, 167] width 11 height 13
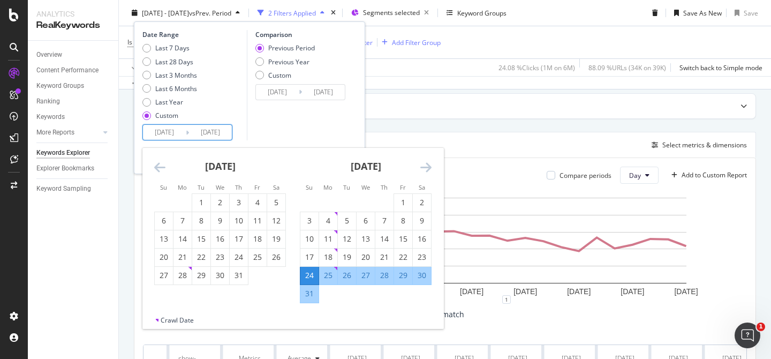
click at [160, 171] on icon "Move backward to switch to the previous month." at bounding box center [159, 167] width 11 height 13
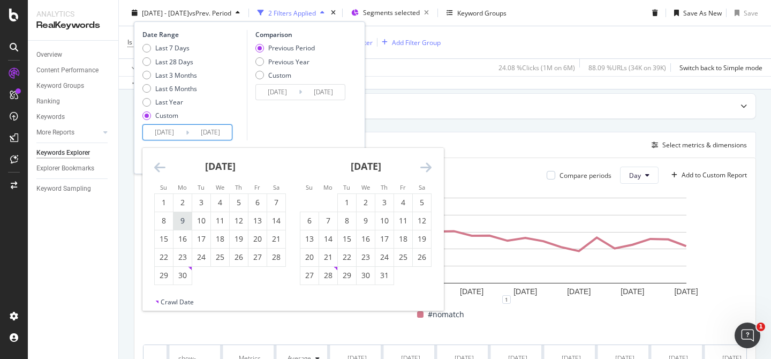
click at [181, 223] on div "9" at bounding box center [182, 220] width 18 height 11
type input "2025/06/09"
type input "2025/02/25"
type input "2025/06/08"
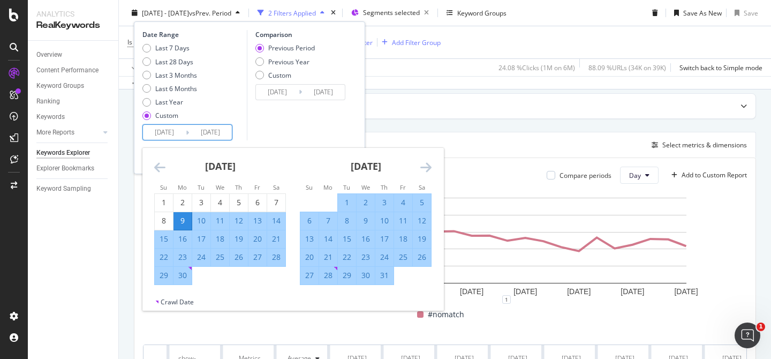
click at [429, 165] on icon "Move forward to switch to the next month." at bounding box center [425, 167] width 11 height 13
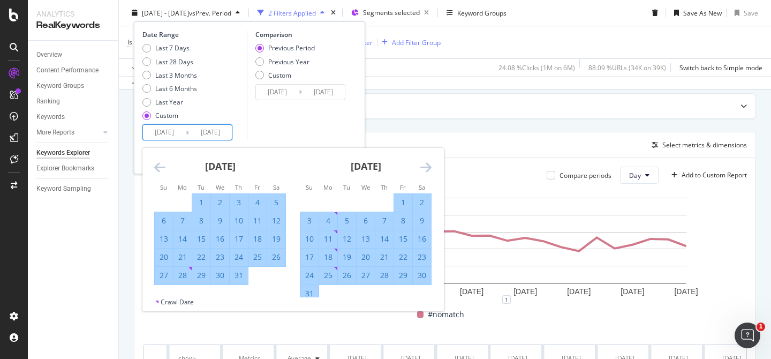
click at [429, 165] on icon "Move forward to switch to the next month." at bounding box center [425, 167] width 11 height 13
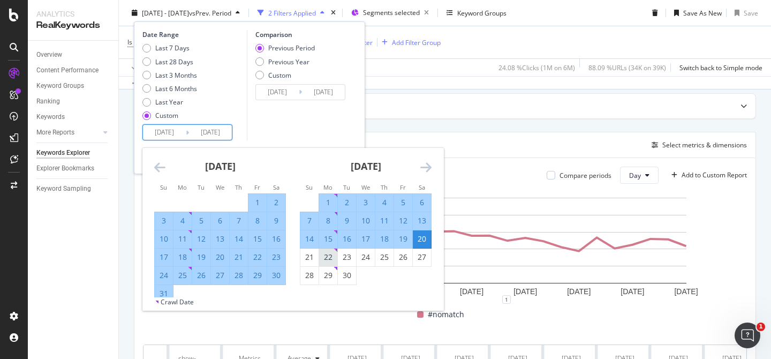
click at [324, 259] on div "22" at bounding box center [328, 257] width 18 height 11
type input "2025/09/22"
type input "2025/02/23"
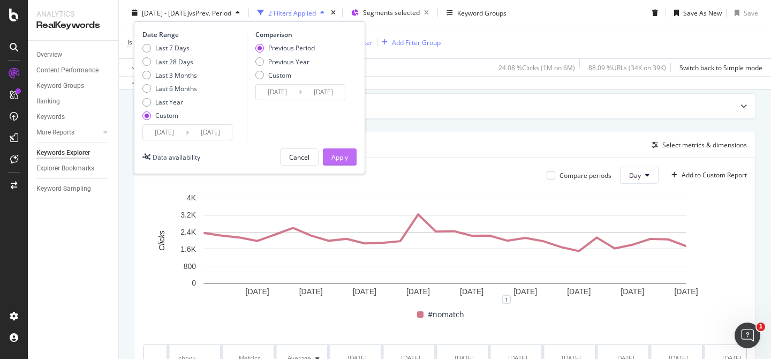
click at [350, 160] on button "Apply" at bounding box center [340, 156] width 34 height 17
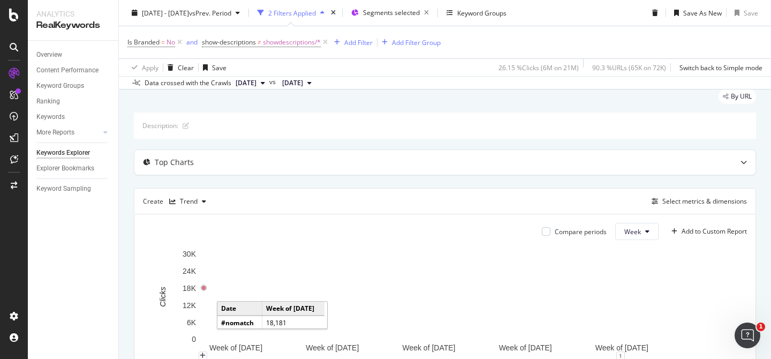
scroll to position [36, 0]
